Goal: Go to known website: Access a specific website the user already knows

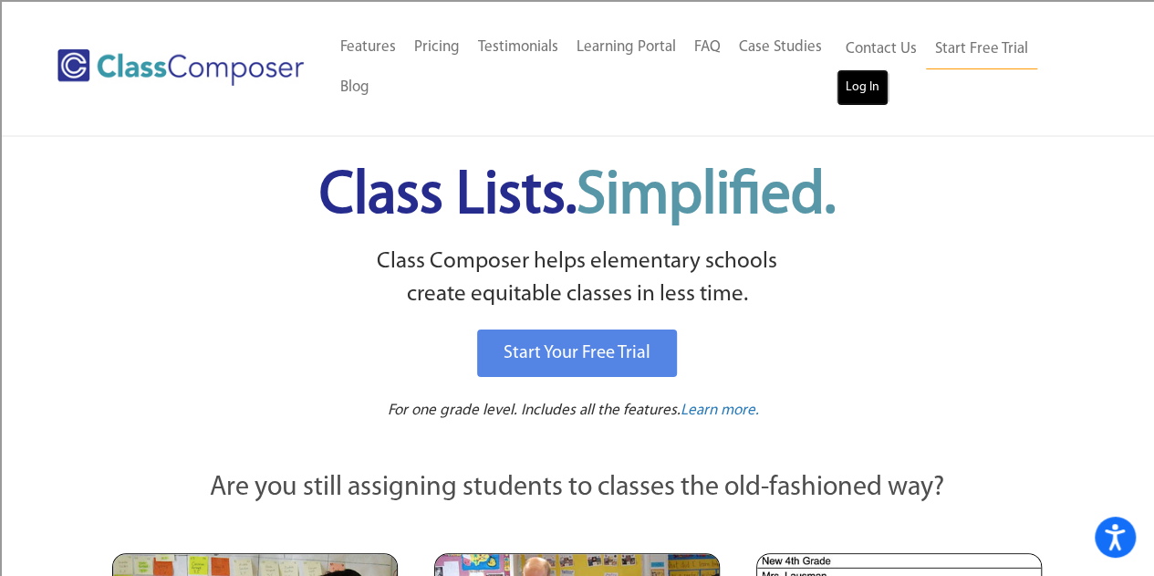
click at [866, 82] on link "Log In" at bounding box center [863, 87] width 52 height 36
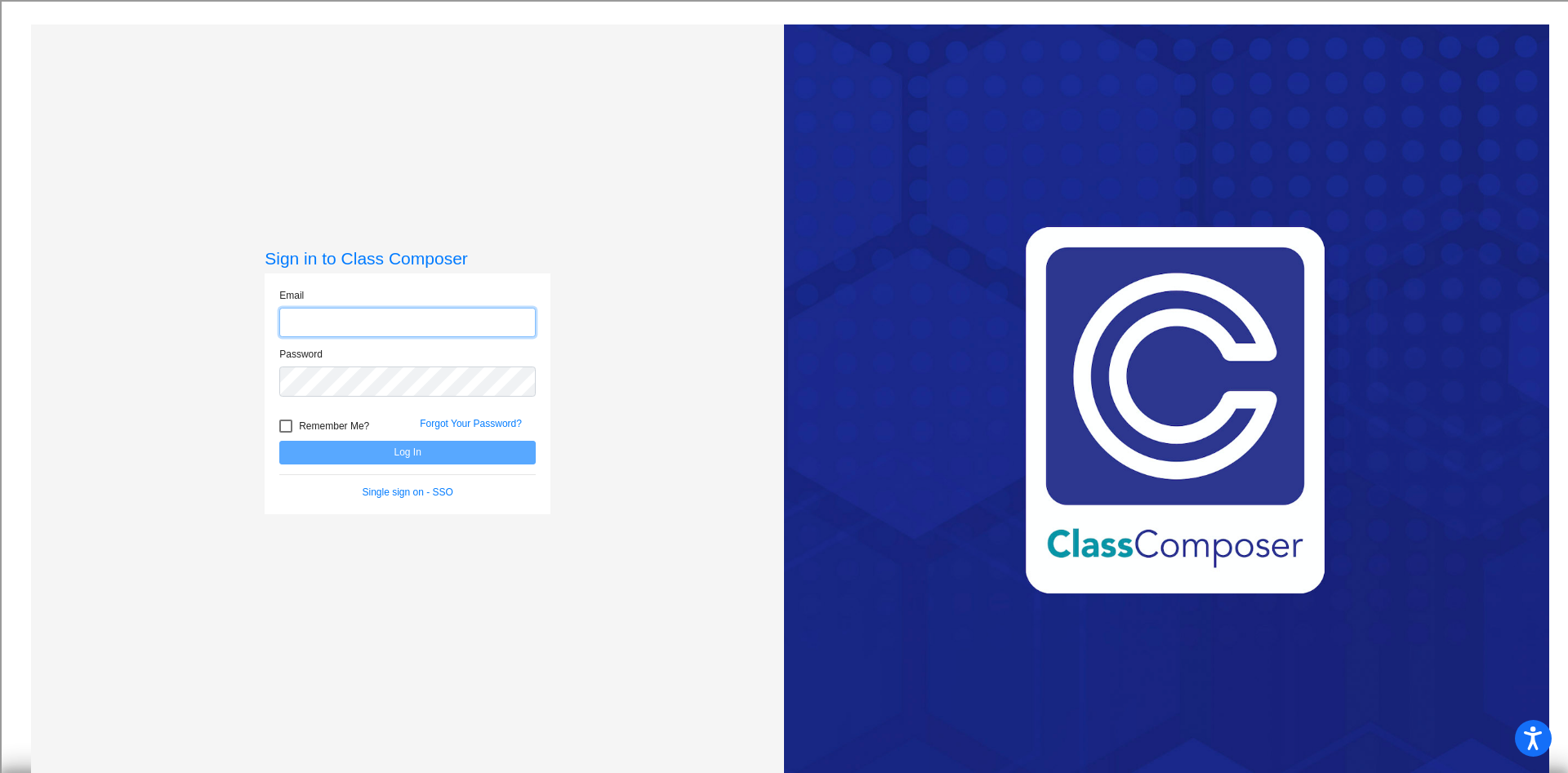
type input "[EMAIL_ADDRESS][DOMAIN_NAME]"
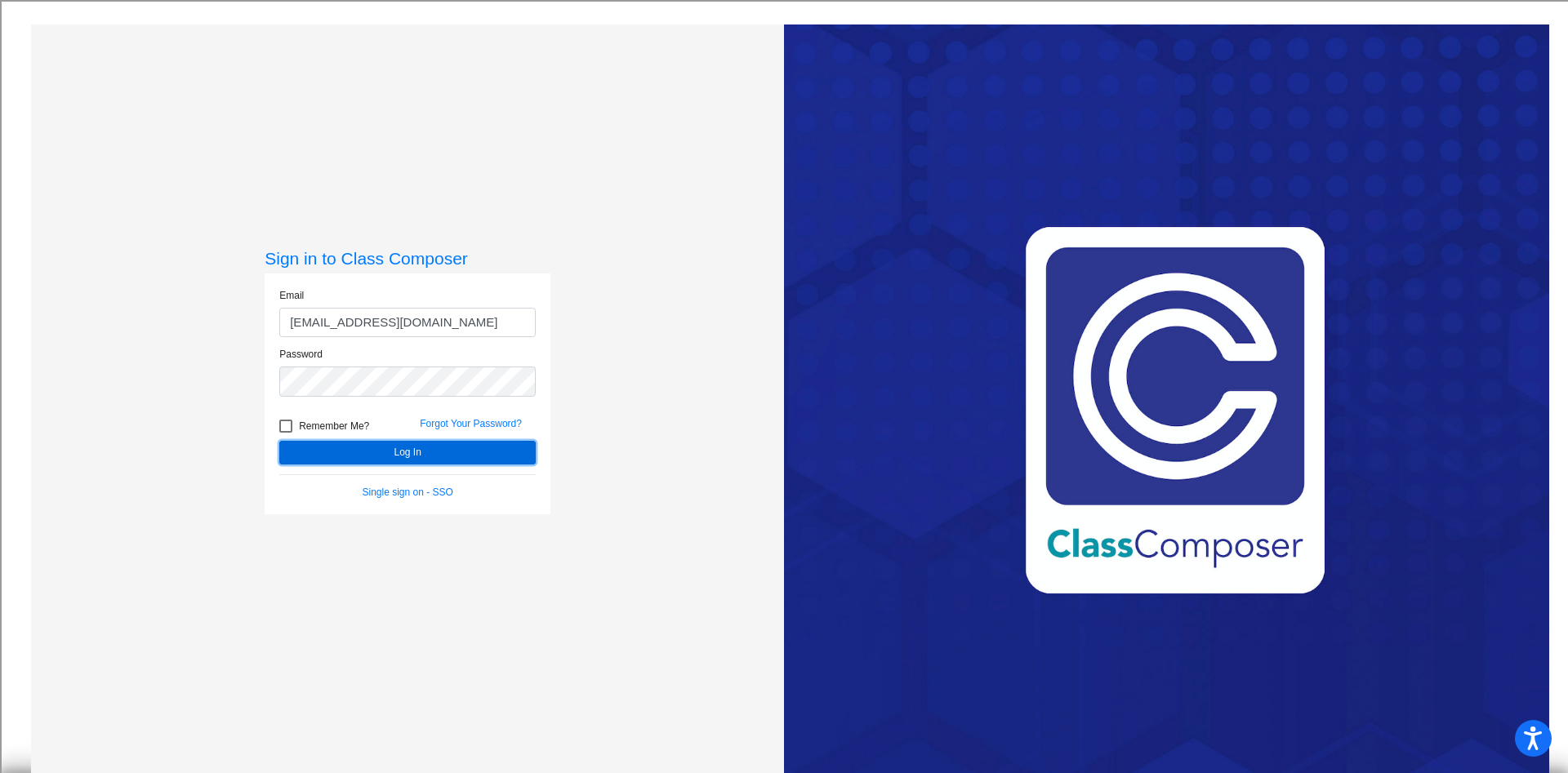
click at [419, 457] on button "Log In" at bounding box center [407, 453] width 256 height 23
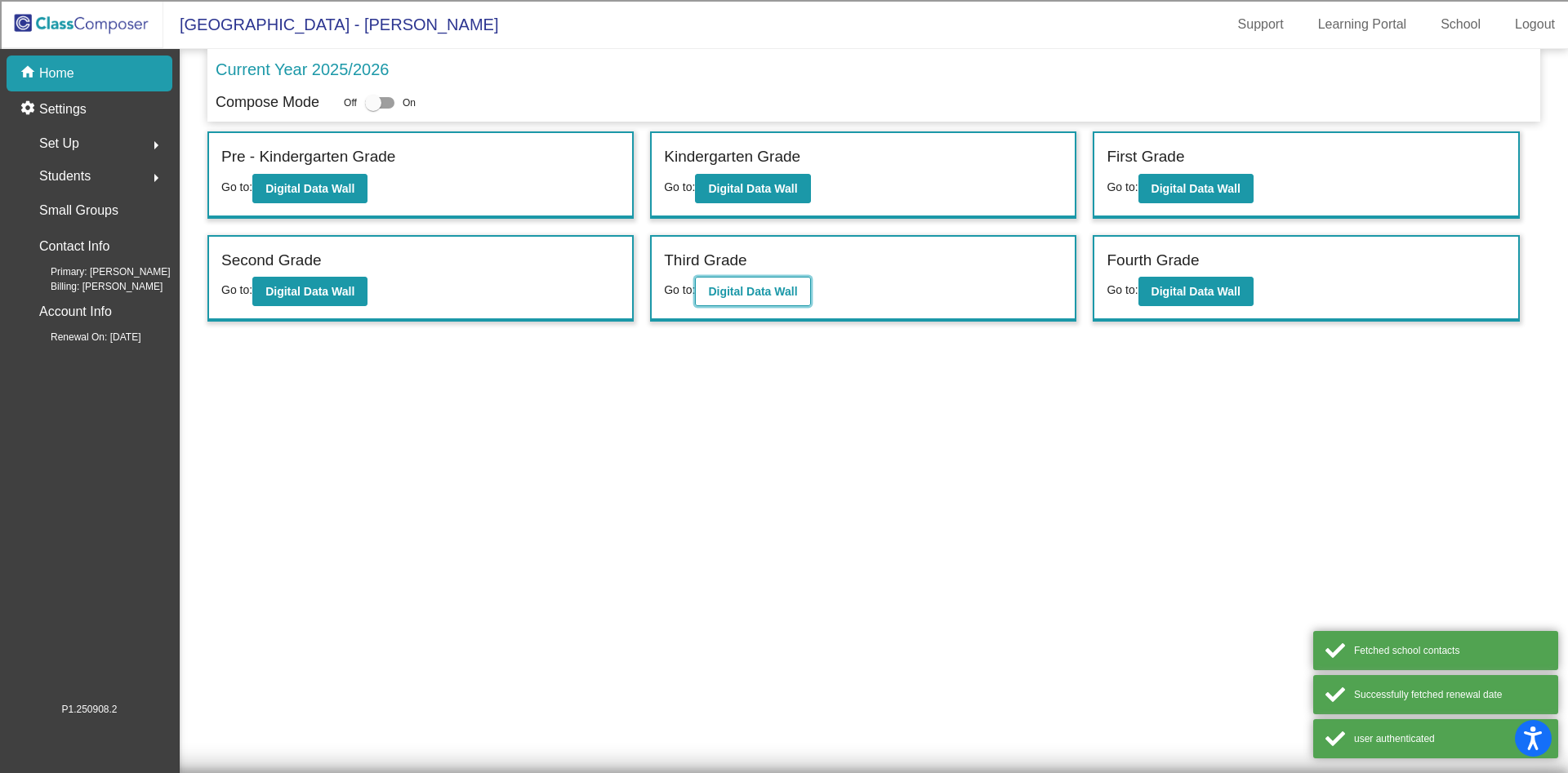
click at [776, 290] on b "Digital Data Wall" at bounding box center [752, 291] width 89 height 13
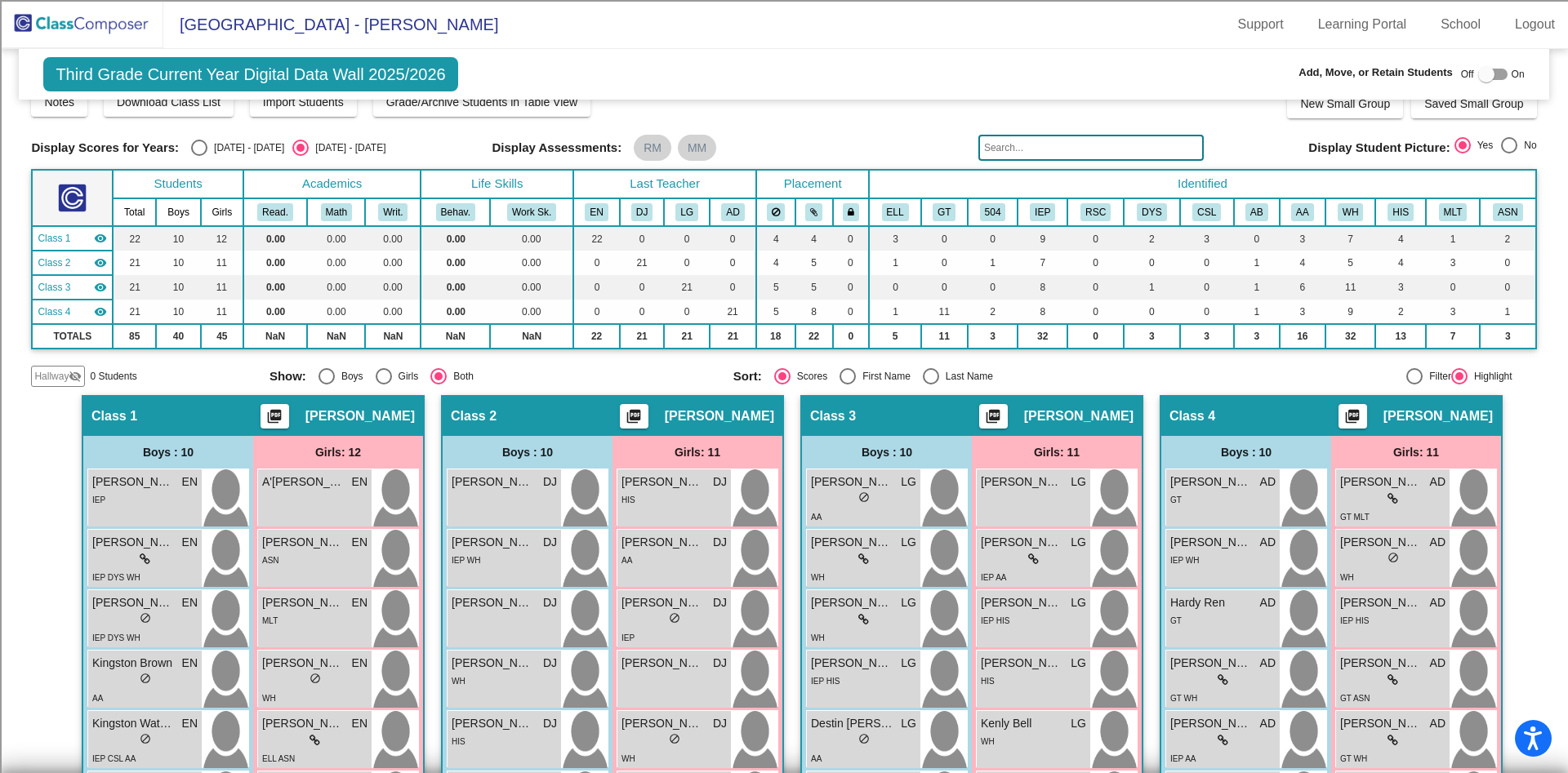
scroll to position [30, 0]
